Goal: Task Accomplishment & Management: Manage account settings

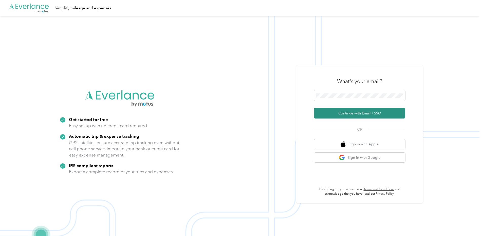
click at [348, 113] on button "Continue with Email / SSO" at bounding box center [359, 113] width 91 height 11
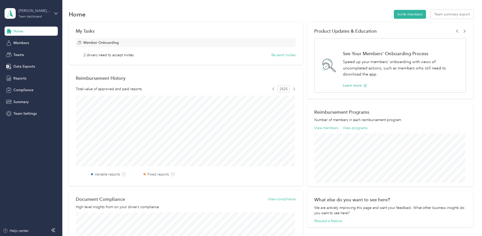
click at [37, 11] on div "[PERSON_NAME] Team" at bounding box center [34, 10] width 32 height 5
click at [32, 52] on div "Personal dashboard" at bounding box center [25, 52] width 32 height 5
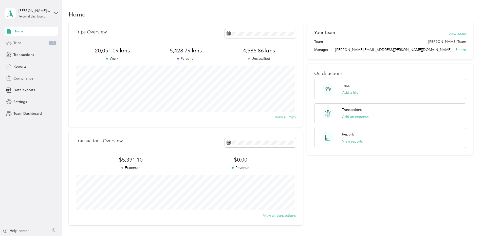
click at [30, 44] on div "Trips 42" at bounding box center [31, 42] width 53 height 9
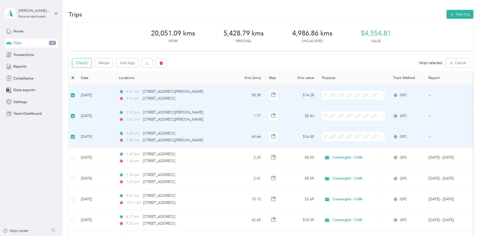
click at [84, 61] on button "Classify" at bounding box center [81, 62] width 19 height 9
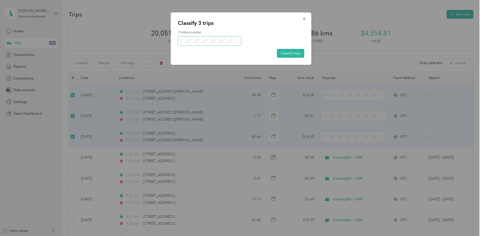
click at [239, 41] on icon at bounding box center [238, 41] width 2 height 1
click at [200, 51] on span "Convergint - CAN" at bounding box center [213, 48] width 47 height 5
click at [294, 54] on button "Classify trips" at bounding box center [290, 53] width 27 height 9
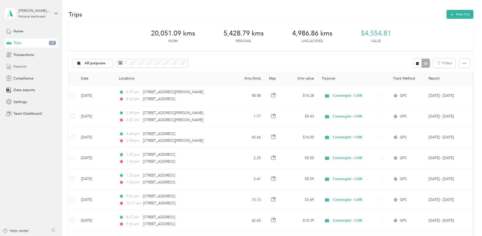
click at [21, 64] on span "Reports" at bounding box center [19, 66] width 13 height 5
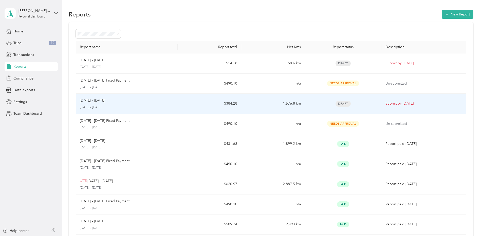
click at [140, 106] on p "[DATE] - [DATE]" at bounding box center [127, 107] width 94 height 5
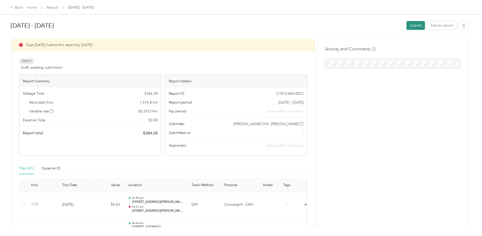
click at [415, 25] on button "Submit" at bounding box center [415, 25] width 18 height 9
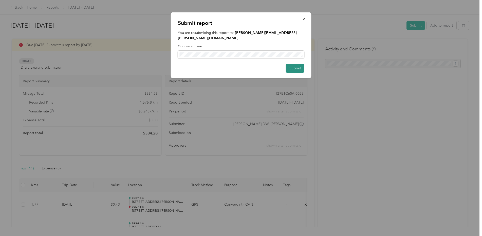
click at [295, 64] on button "Submit" at bounding box center [295, 68] width 18 height 9
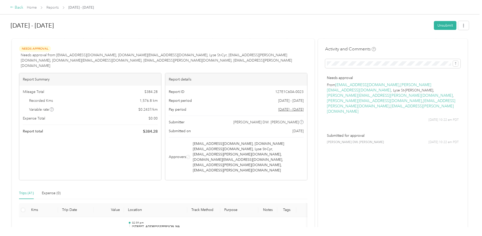
click at [17, 6] on div "Back" at bounding box center [16, 8] width 13 height 6
